Goal: Transaction & Acquisition: Book appointment/travel/reservation

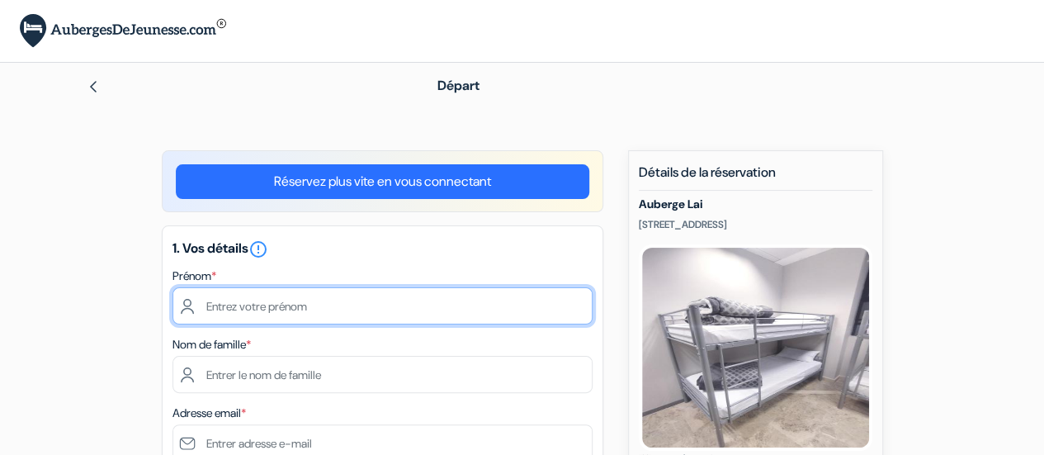
click at [426, 298] on input "text" at bounding box center [382, 305] width 420 height 37
type input "Marie"
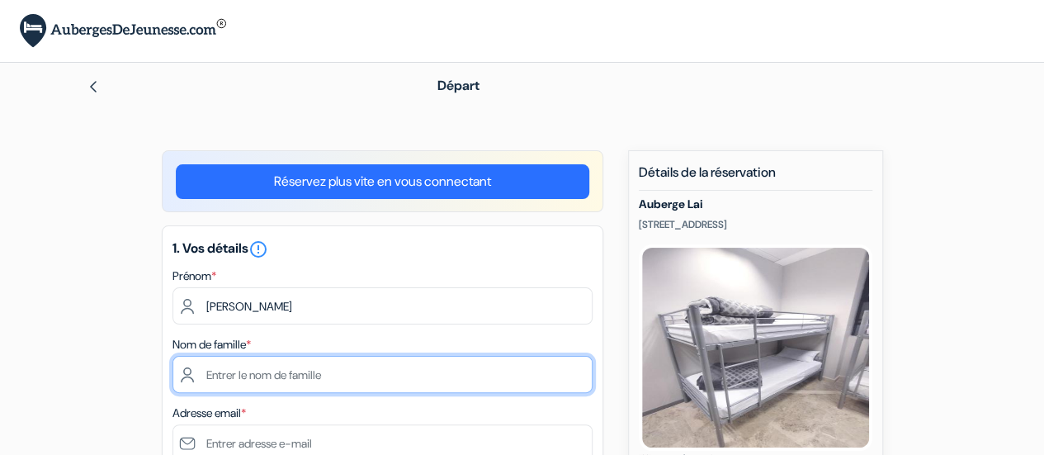
type input "DECULTOT"
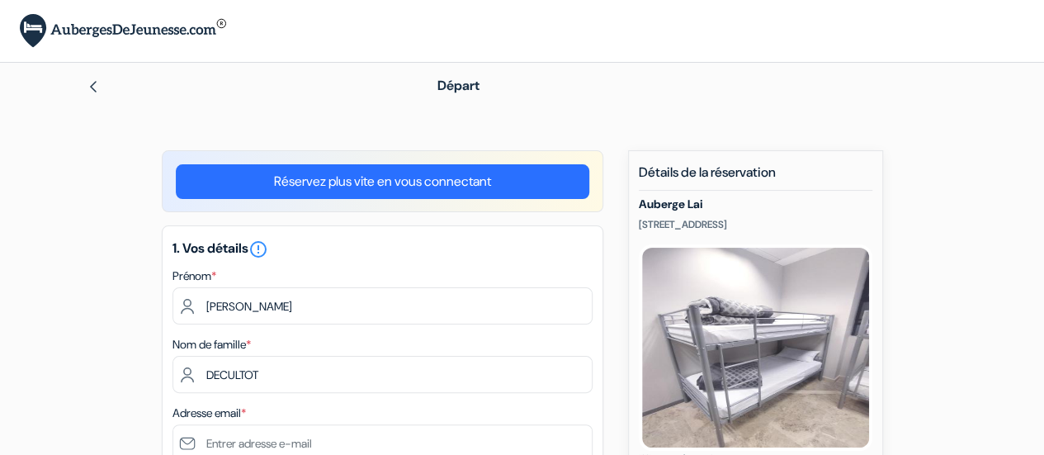
type input "marie.decultot@gmail.com"
type input "0243037106"
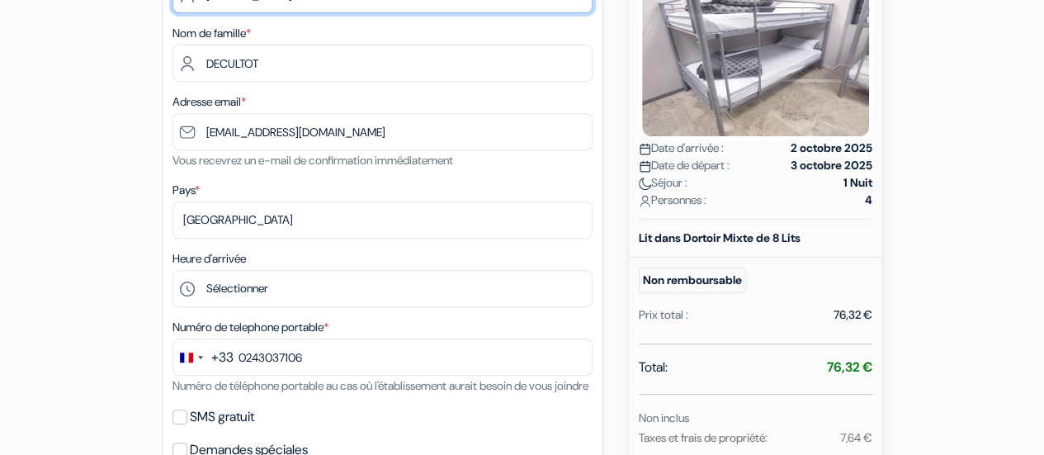
scroll to position [314, 0]
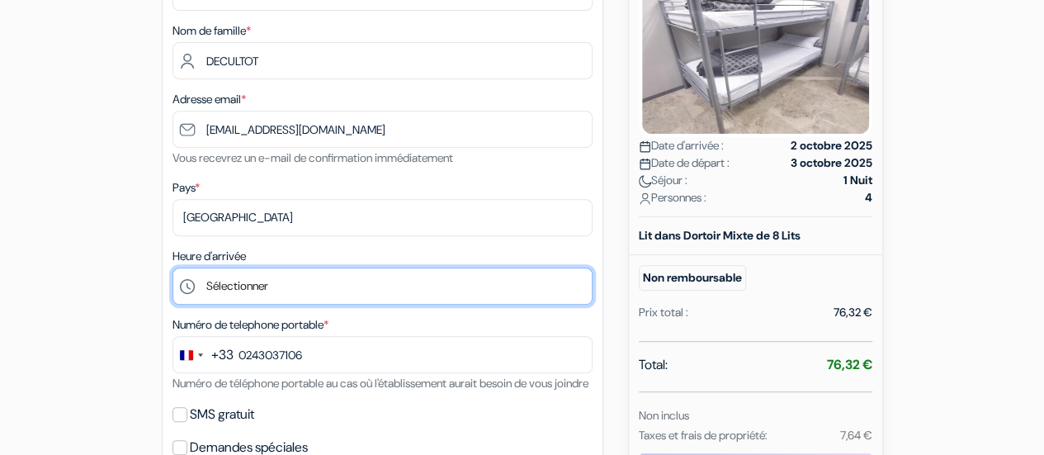
click at [279, 276] on select "Sélectionner 14:00 15:00 16:00 17:00 18:00 19:00 20:00 21:00 22:00 23:00" at bounding box center [382, 285] width 420 height 37
type input "2 43 03 71 06"
drag, startPoint x: 289, startPoint y: 278, endPoint x: 226, endPoint y: 301, distance: 66.8
click at [226, 301] on select "Sélectionner 14:00 15:00 16:00 17:00 18:00 19:00 20:00 21:00 22:00 23:00" at bounding box center [382, 285] width 420 height 37
select select "20"
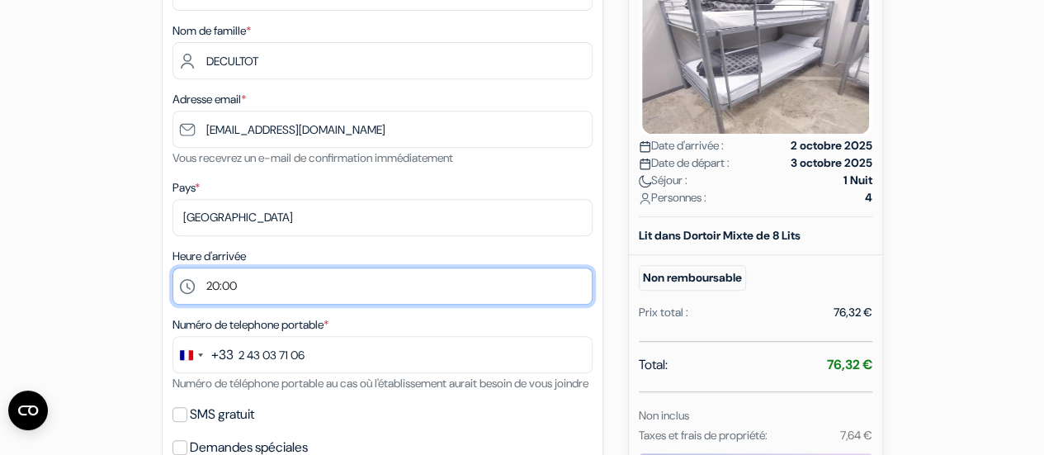
click at [172, 269] on select "Sélectionner 14:00 15:00 16:00 17:00 18:00 19:00 20:00 21:00 22:00 23:00" at bounding box center [382, 285] width 420 height 37
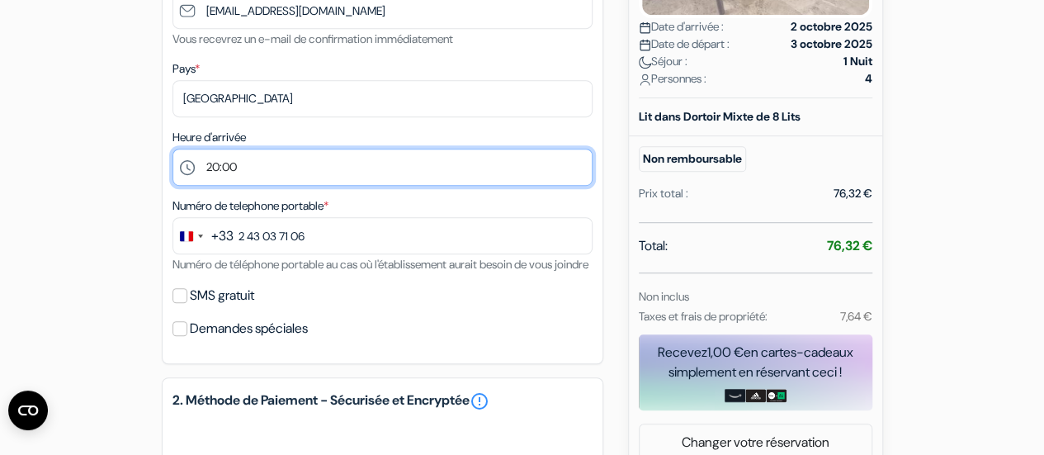
scroll to position [446, 0]
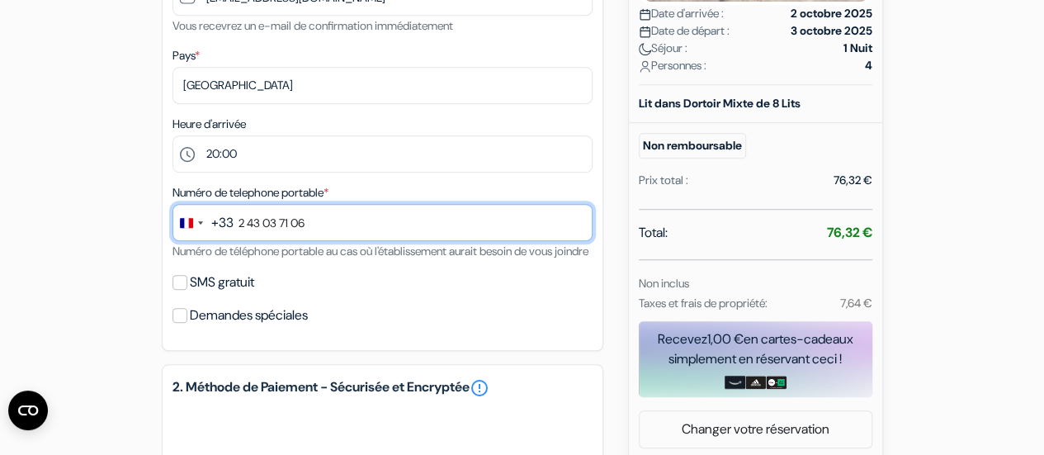
drag, startPoint x: 313, startPoint y: 224, endPoint x: 238, endPoint y: 227, distance: 75.2
click at [238, 227] on input "2 43 03 71 06" at bounding box center [382, 222] width 420 height 37
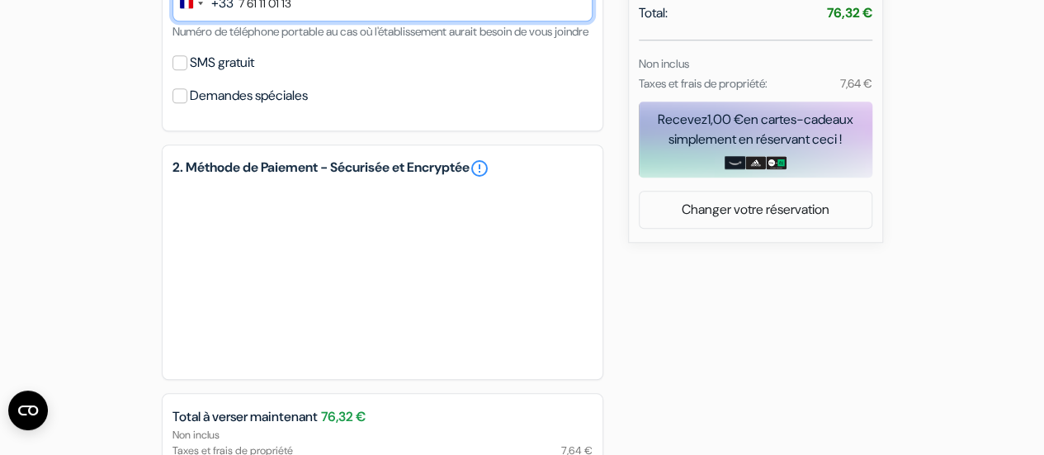
scroll to position [681, 0]
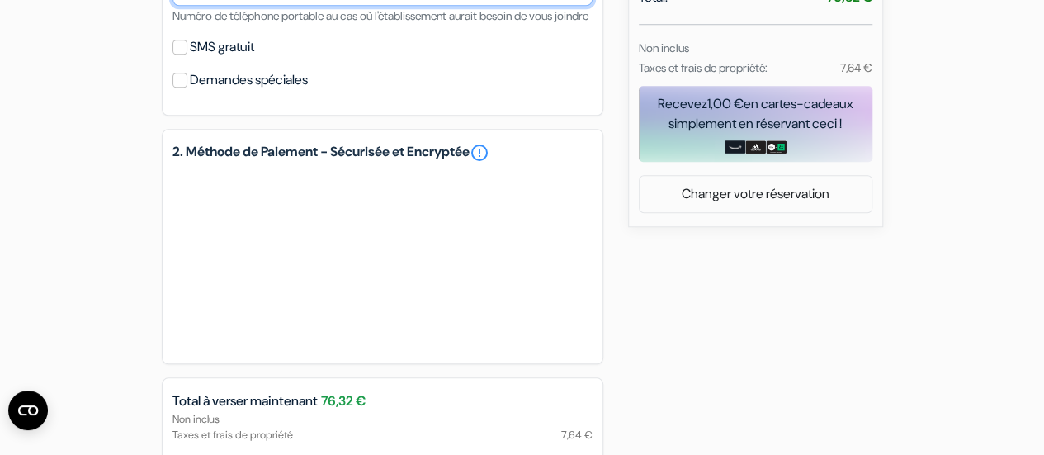
type input "7 61 11 01 13"
click at [649, 344] on div "add_box Auberge Lai Calle Argumosa, 37, Madrid, Espagne Détails de l'établissem…" at bounding box center [522, 36] width 941 height 1134
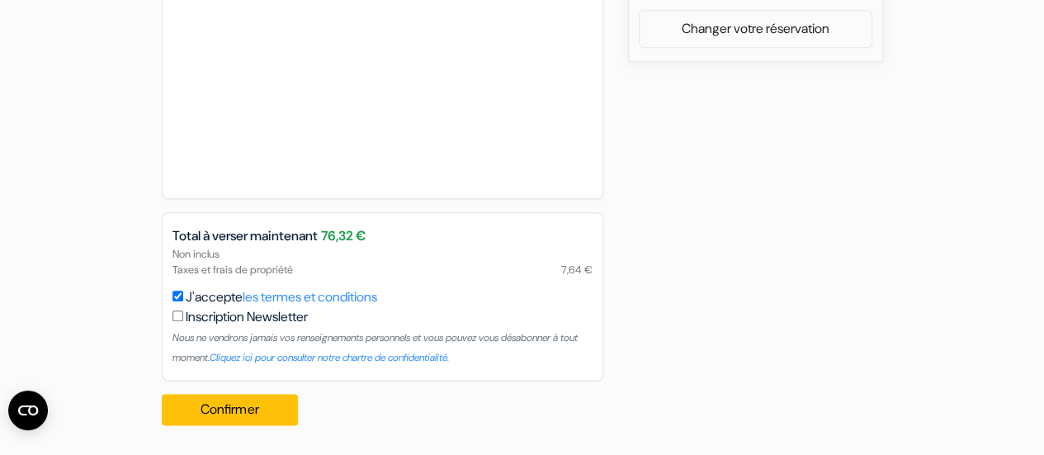
scroll to position [866, 0]
click at [235, 409] on button "Confirmer Loading..." at bounding box center [230, 409] width 137 height 31
click at [257, 399] on button "Confirmer Loading..." at bounding box center [230, 409] width 137 height 31
